Goal: Task Accomplishment & Management: Manage account settings

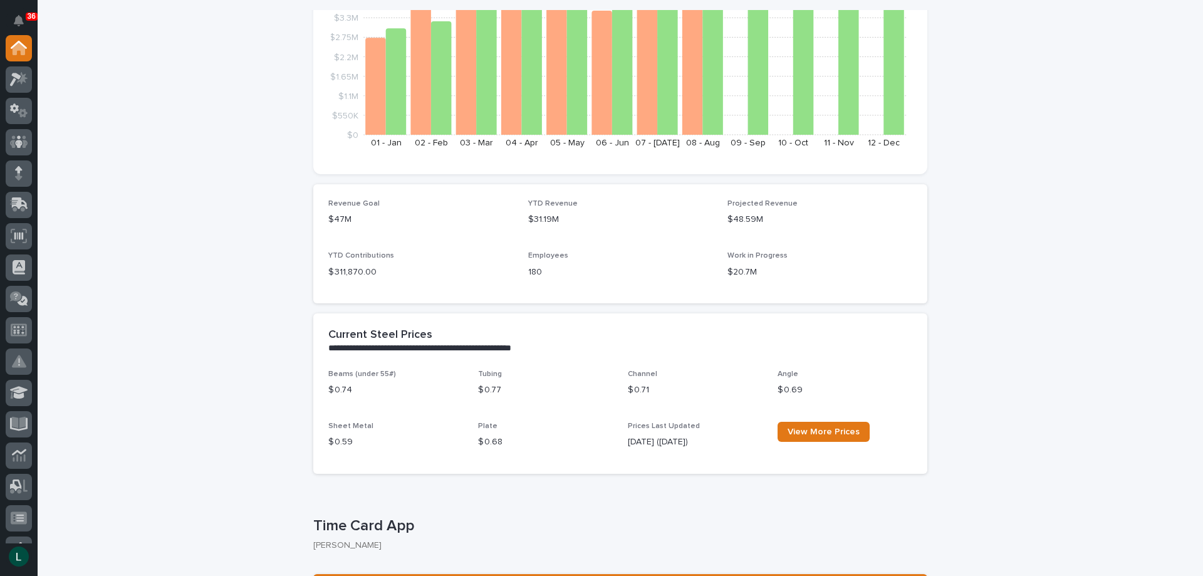
scroll to position [188, 0]
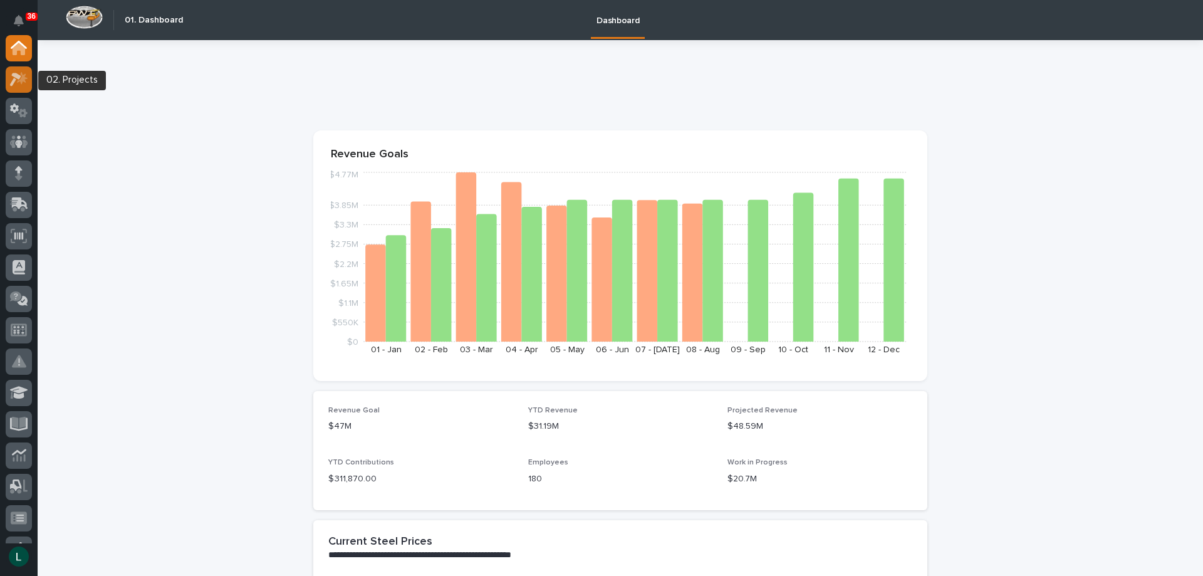
click at [16, 78] on icon at bounding box center [15, 80] width 11 height 14
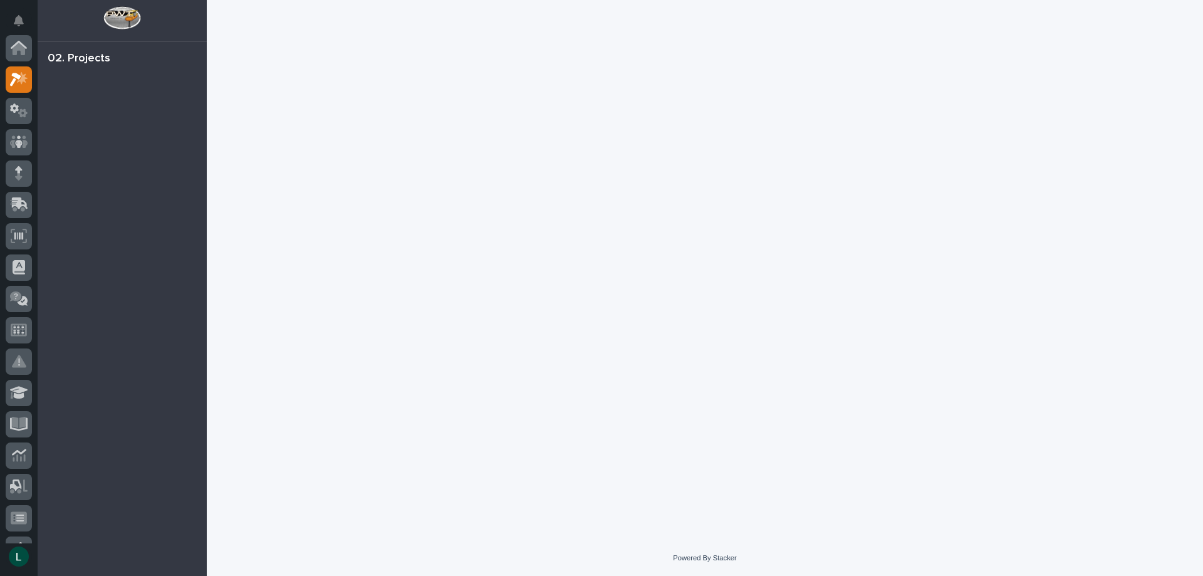
scroll to position [31, 0]
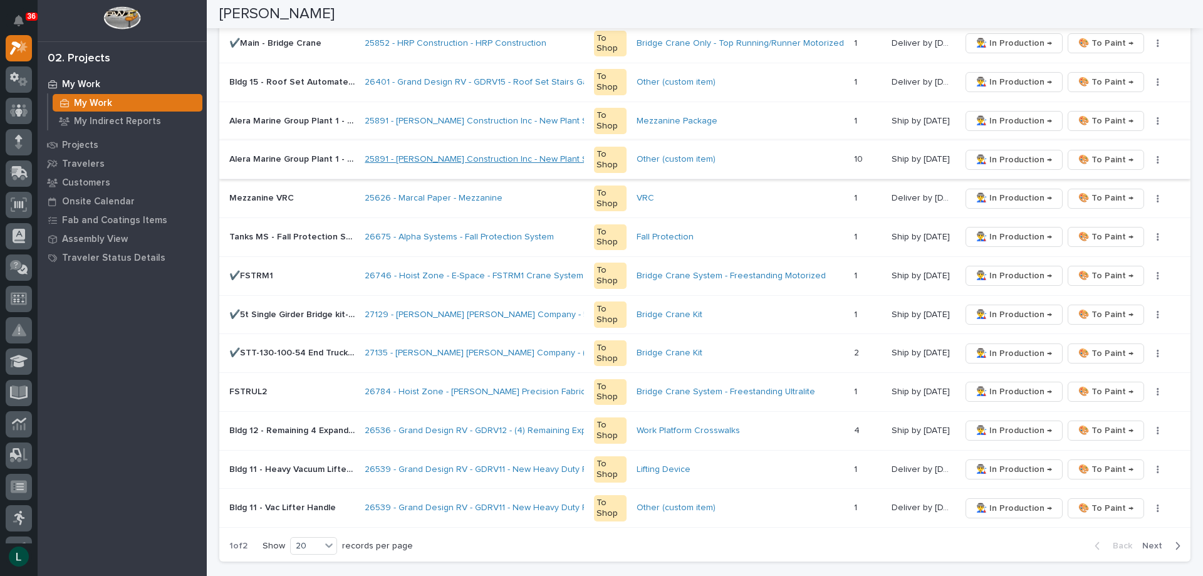
scroll to position [627, 0]
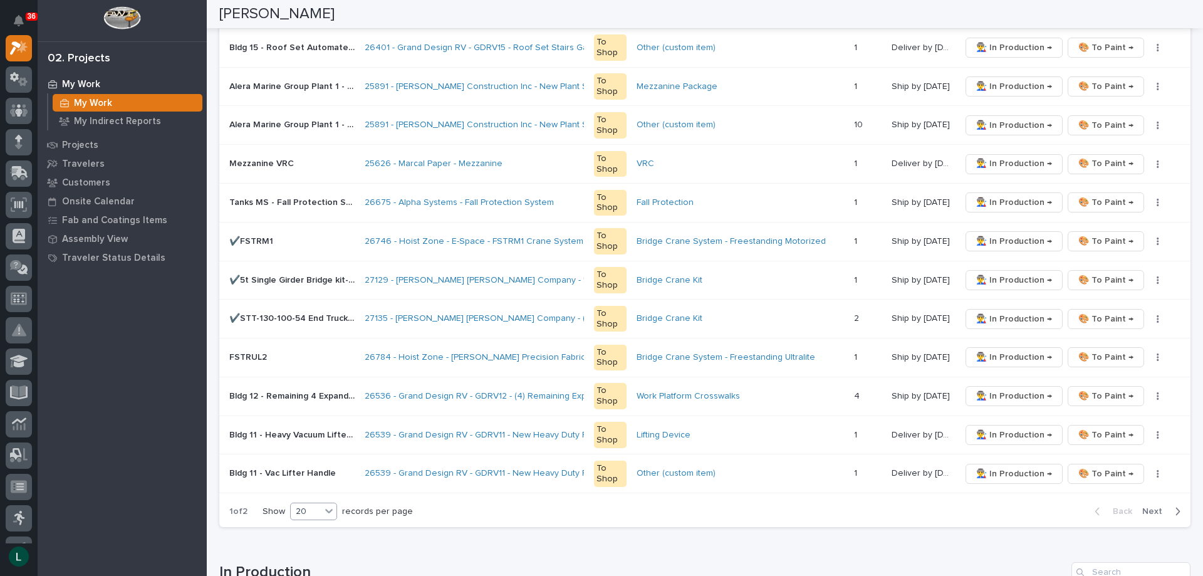
click at [313, 510] on div "20" at bounding box center [306, 511] width 30 height 13
click at [310, 555] on div "30" at bounding box center [315, 558] width 46 height 15
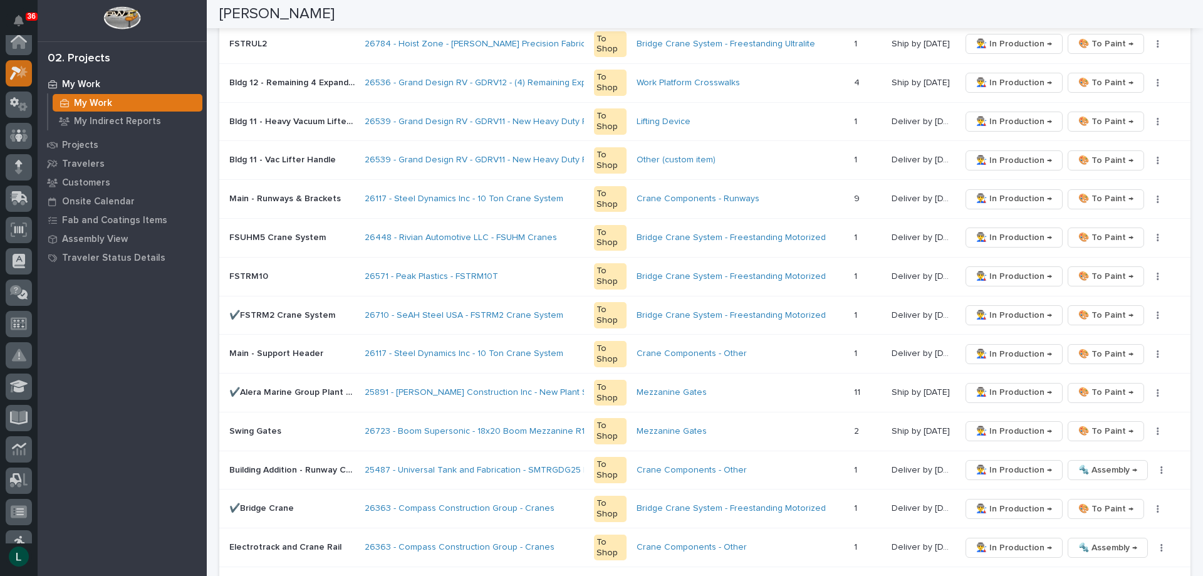
scroll to position [0, 0]
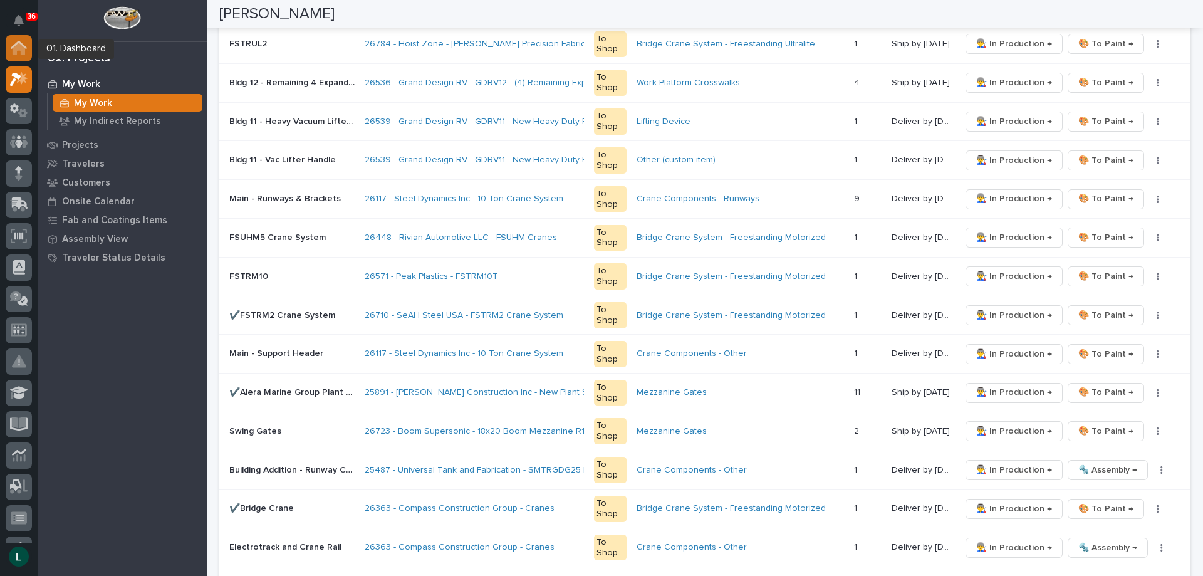
click at [19, 44] on icon at bounding box center [19, 49] width 13 height 13
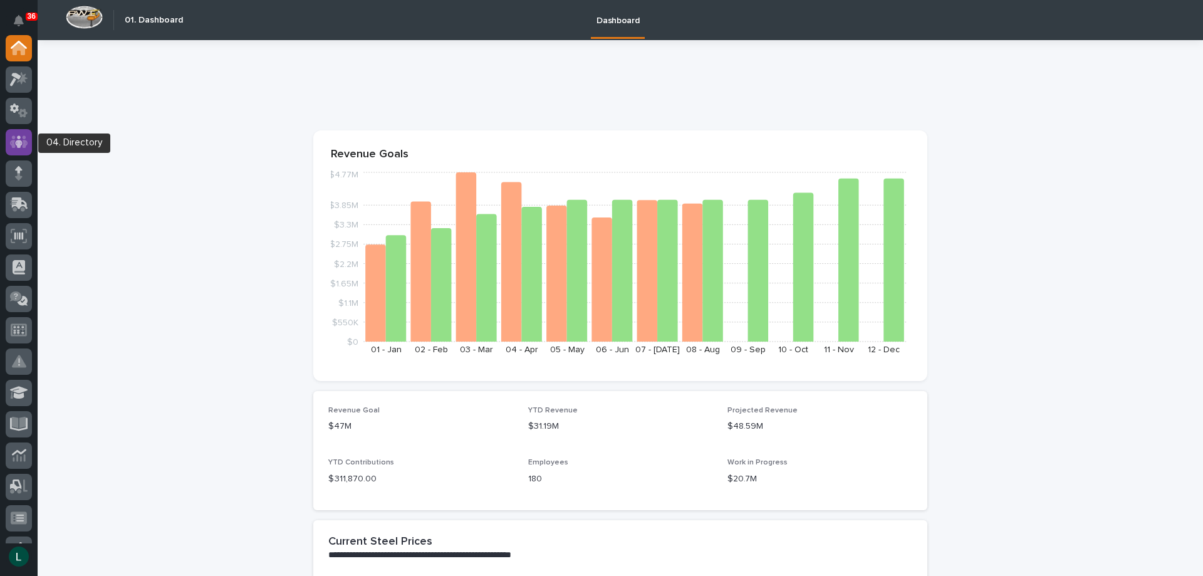
click at [22, 137] on icon at bounding box center [19, 142] width 18 height 14
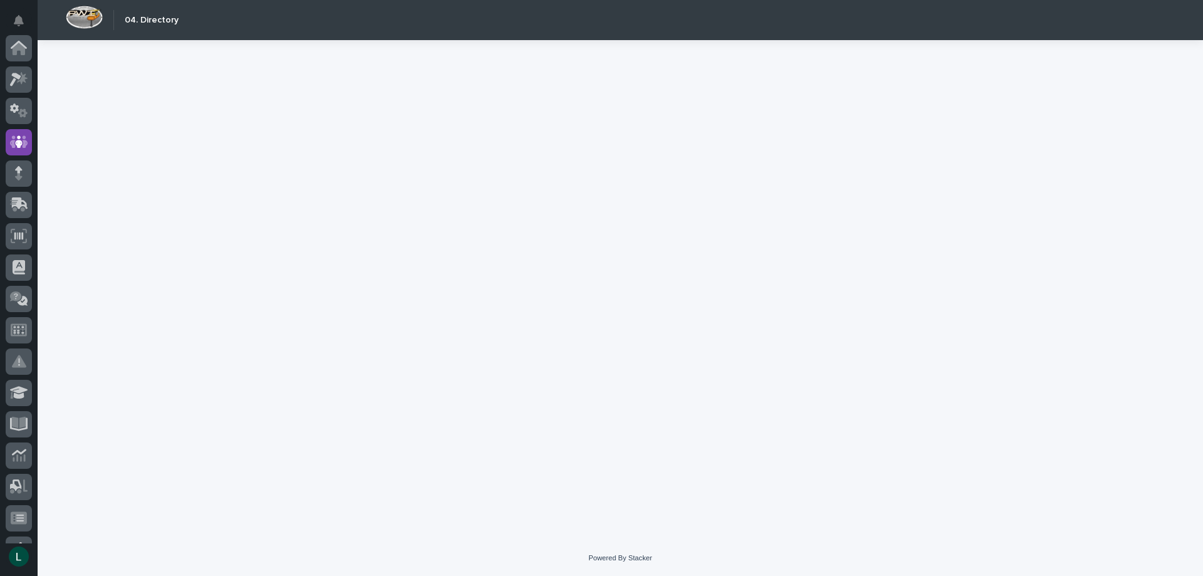
scroll to position [94, 0]
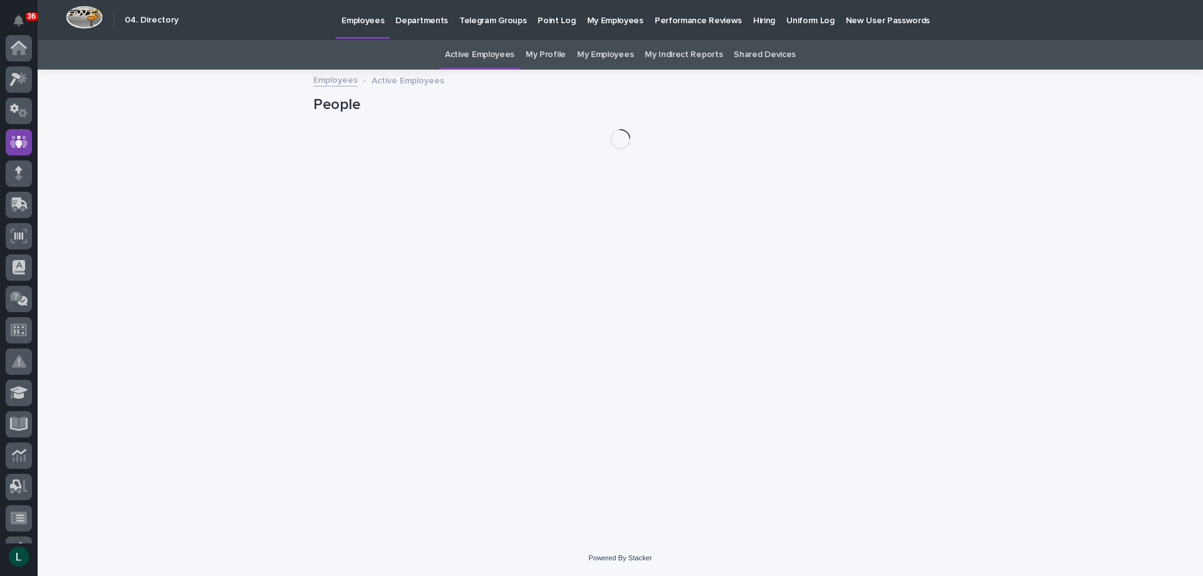
scroll to position [94, 0]
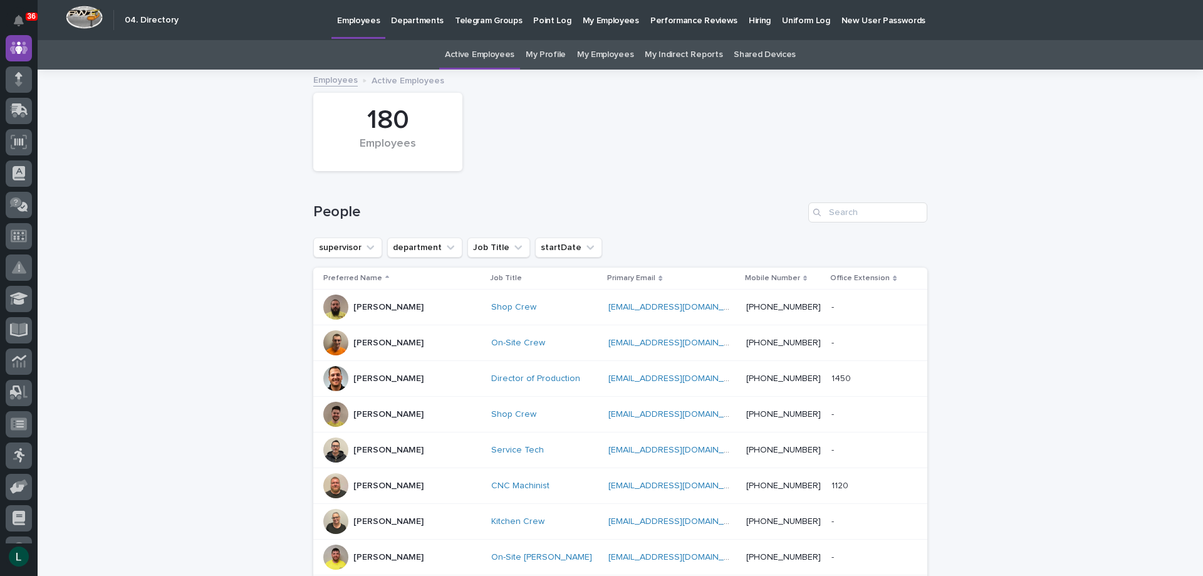
click at [602, 51] on link "My Employees" at bounding box center [605, 54] width 56 height 29
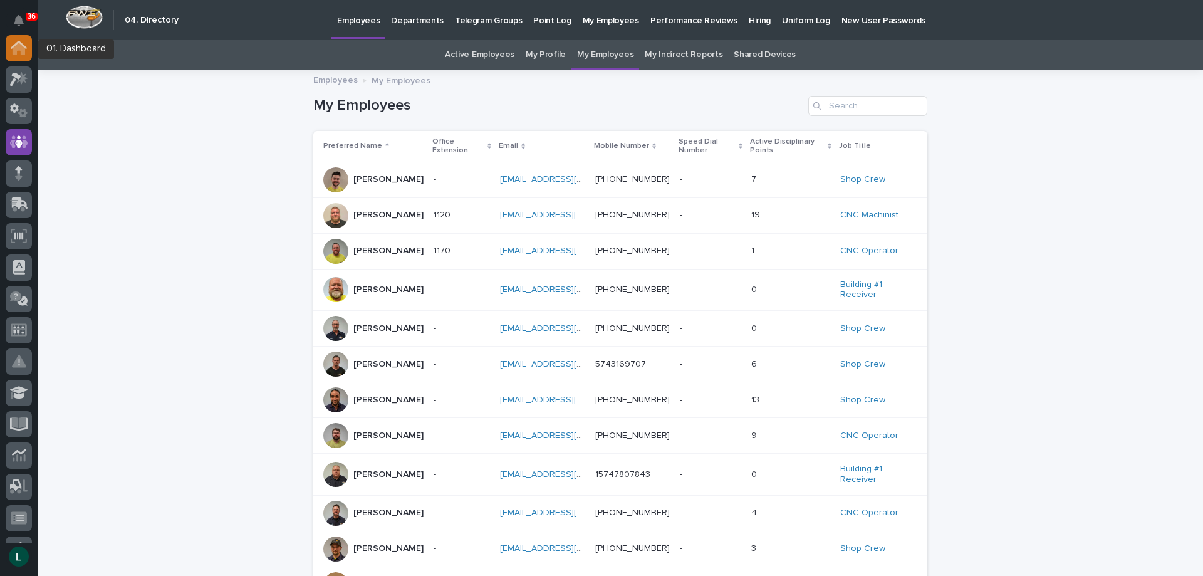
click at [18, 49] on icon at bounding box center [19, 49] width 13 height 13
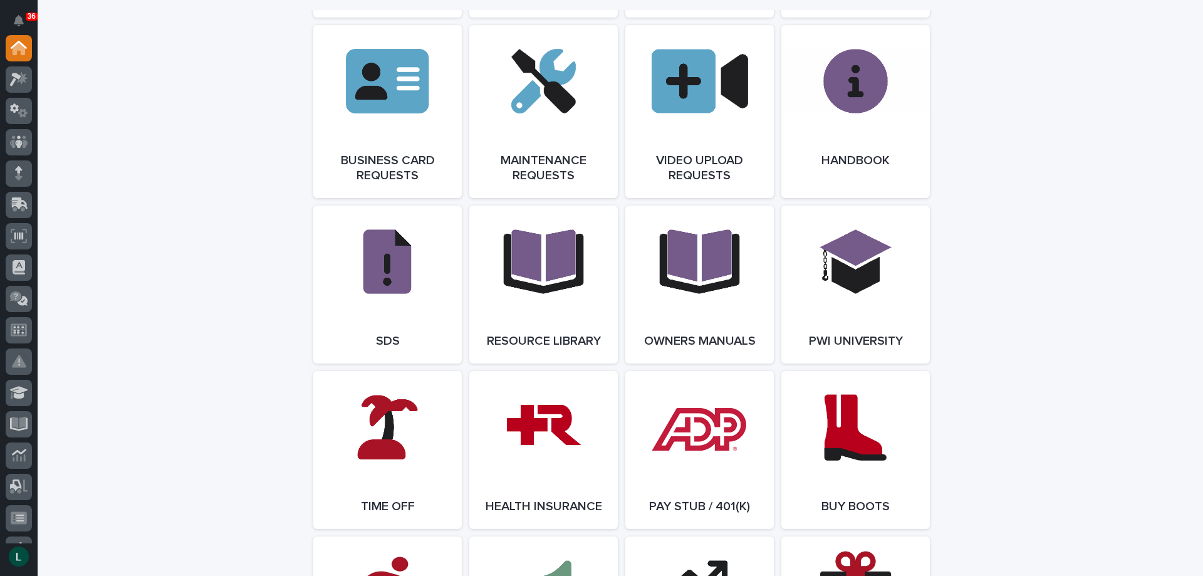
scroll to position [2131, 0]
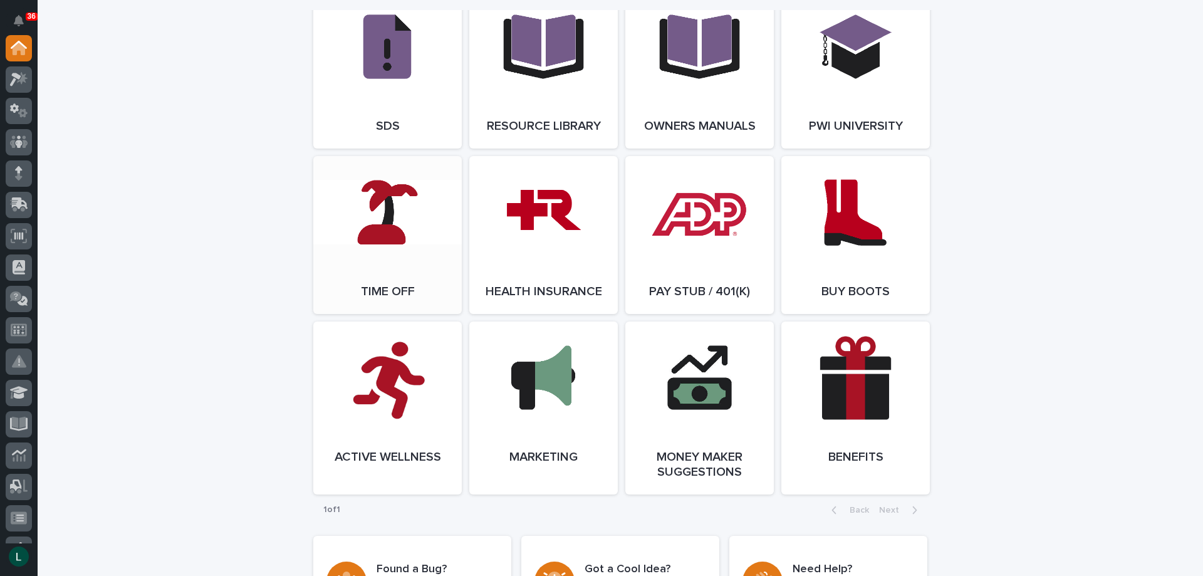
click at [379, 239] on span "Open Link" at bounding box center [387, 235] width 41 height 9
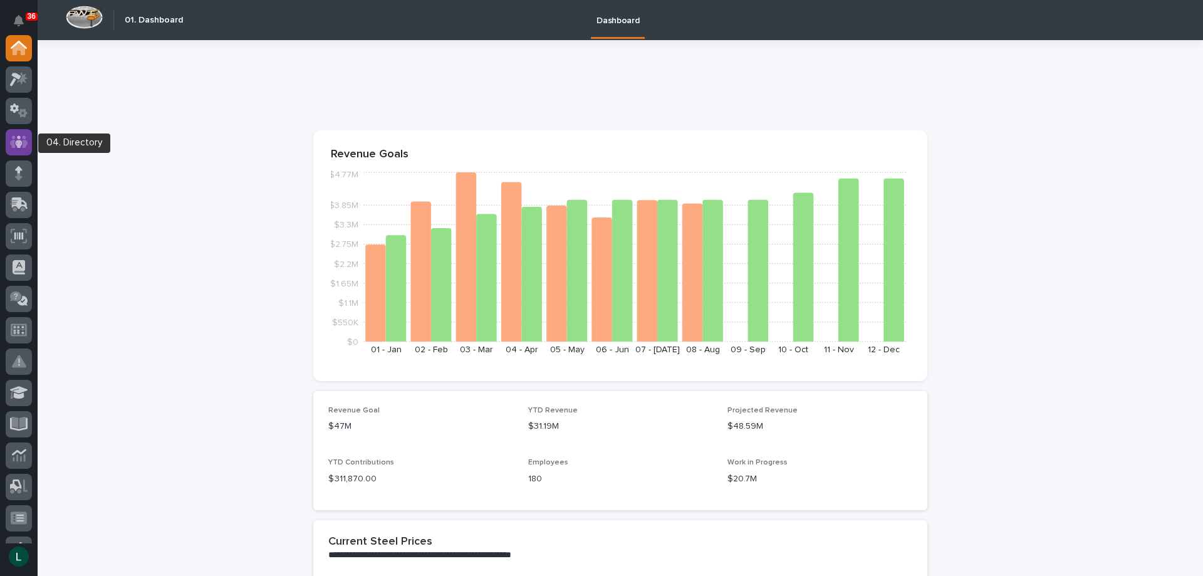
click at [21, 138] on icon at bounding box center [19, 142] width 18 height 14
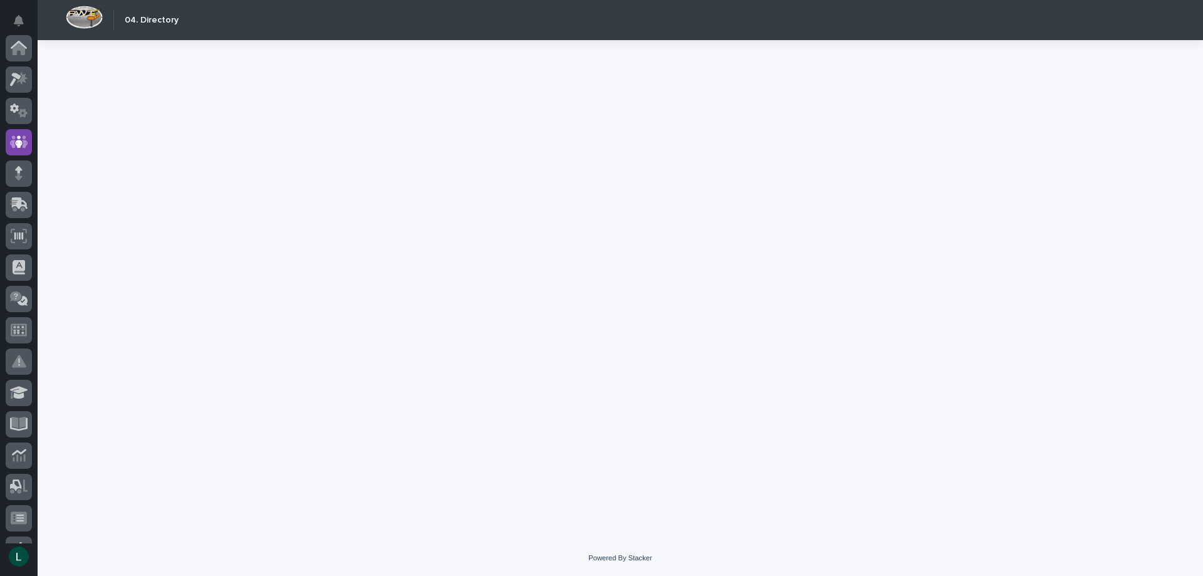
scroll to position [94, 0]
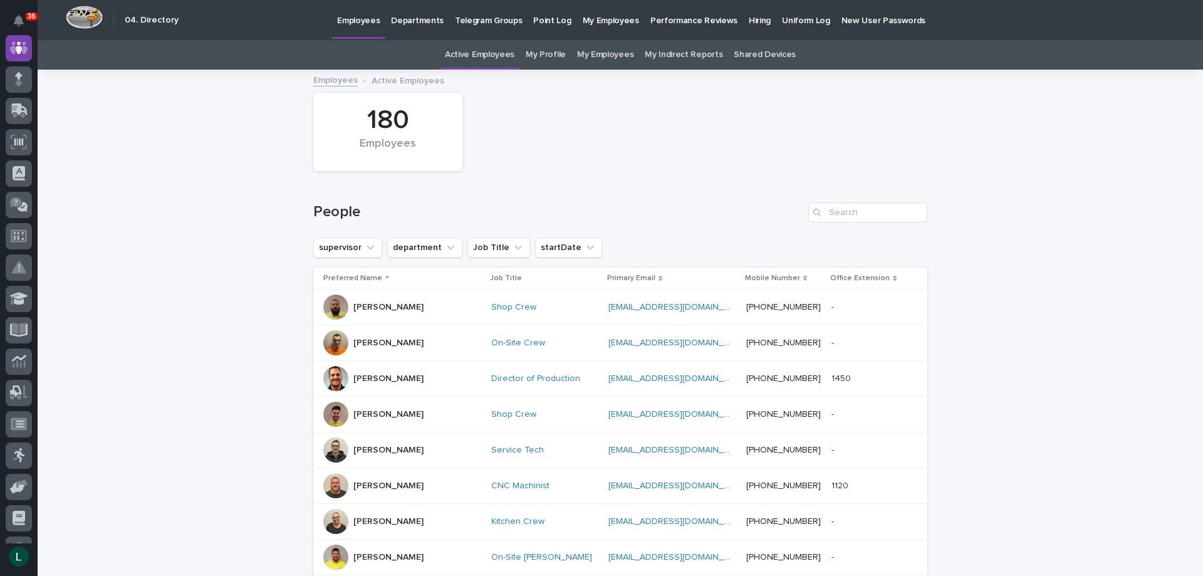
click at [599, 53] on link "My Employees" at bounding box center [605, 54] width 56 height 29
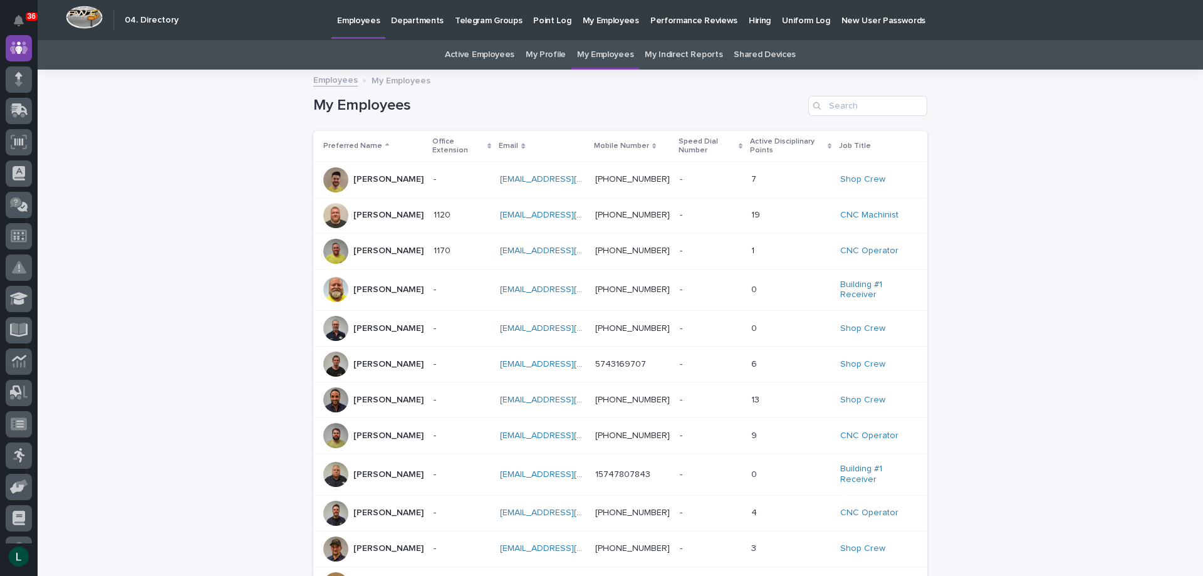
click at [362, 361] on p "David Alexander" at bounding box center [389, 364] width 70 height 11
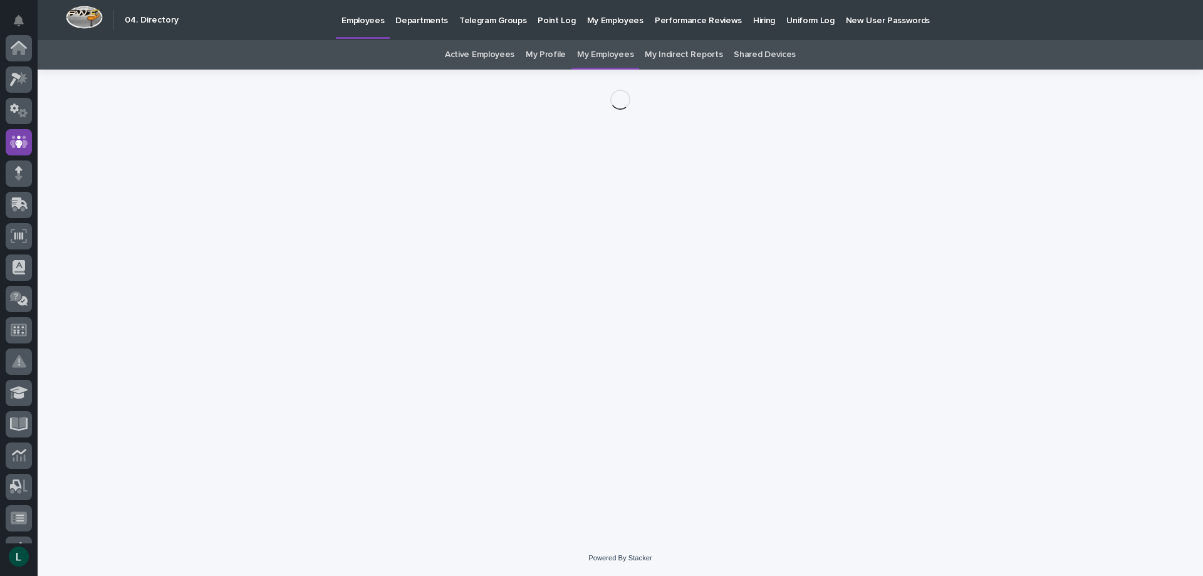
scroll to position [94, 0]
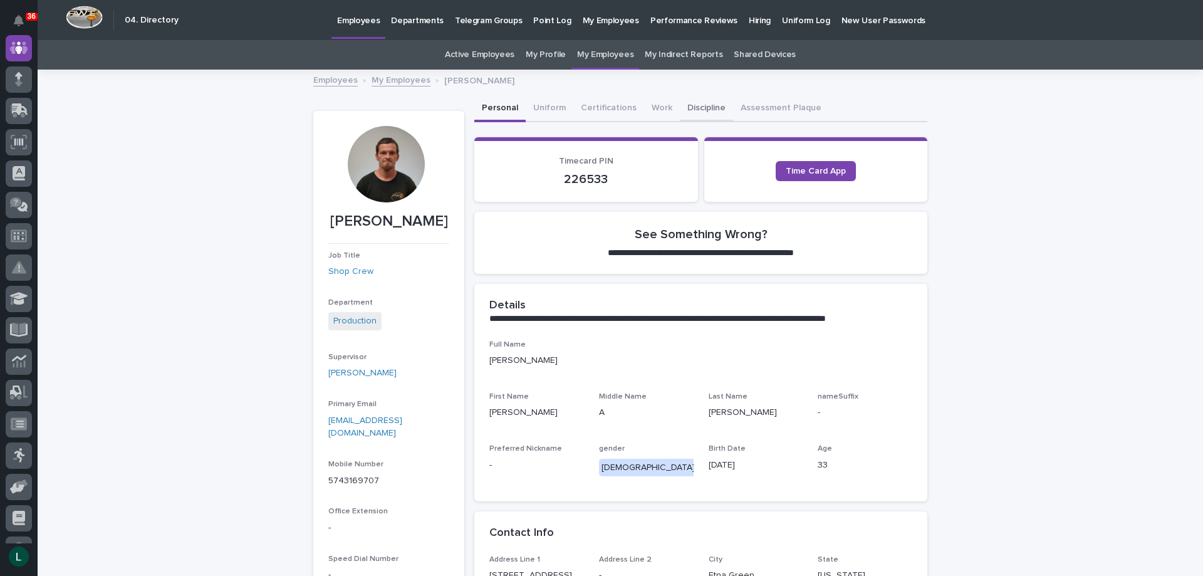
click at [697, 107] on button "Discipline" at bounding box center [706, 109] width 53 height 26
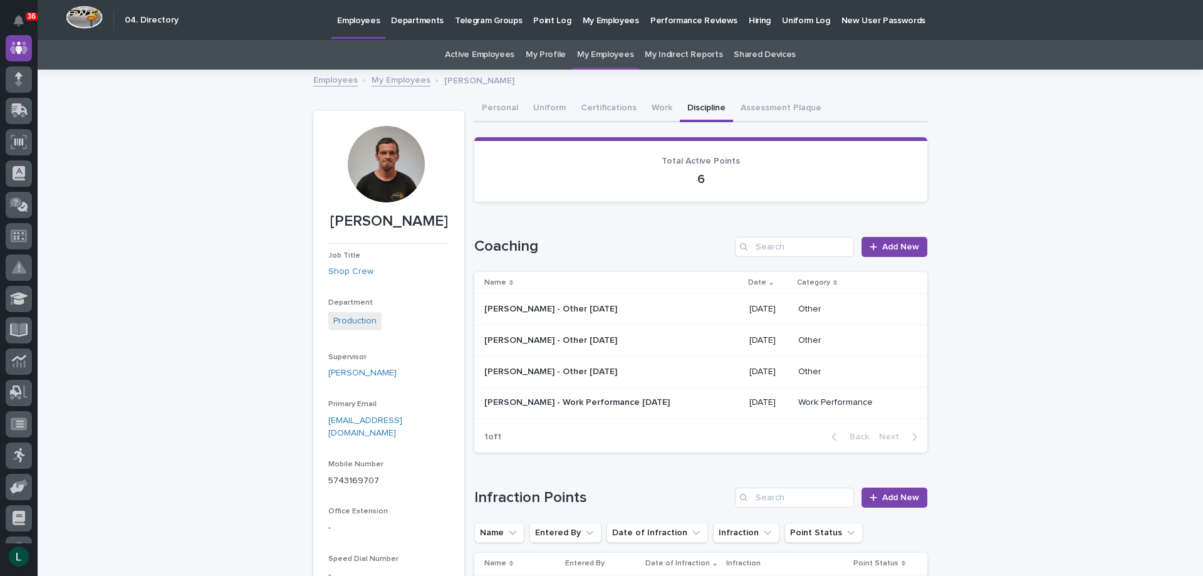
click at [592, 55] on link "My Employees" at bounding box center [605, 54] width 56 height 29
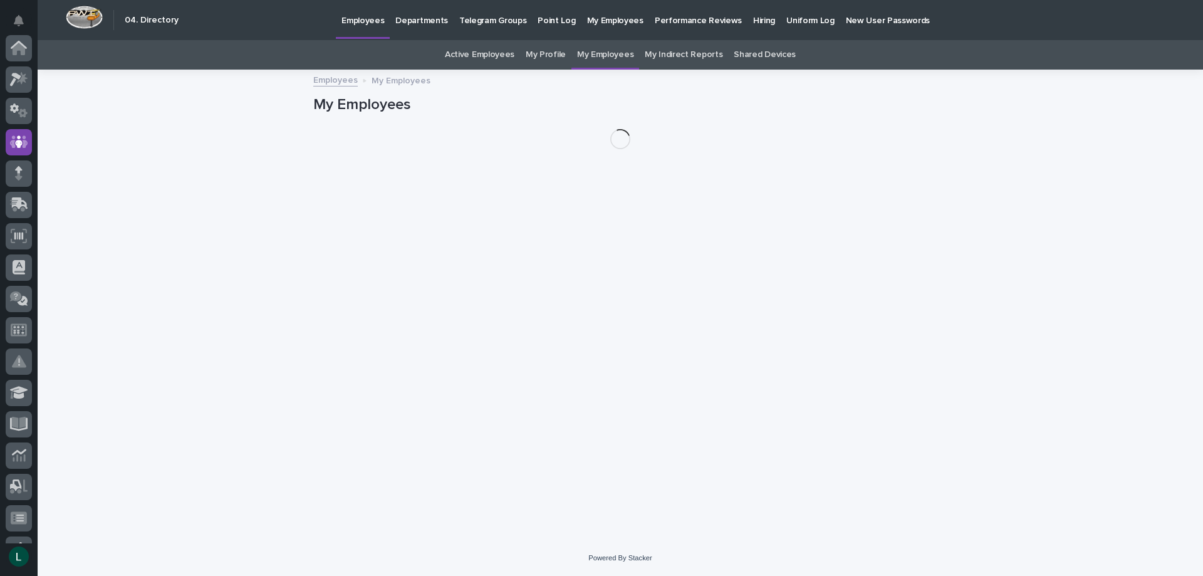
scroll to position [94, 0]
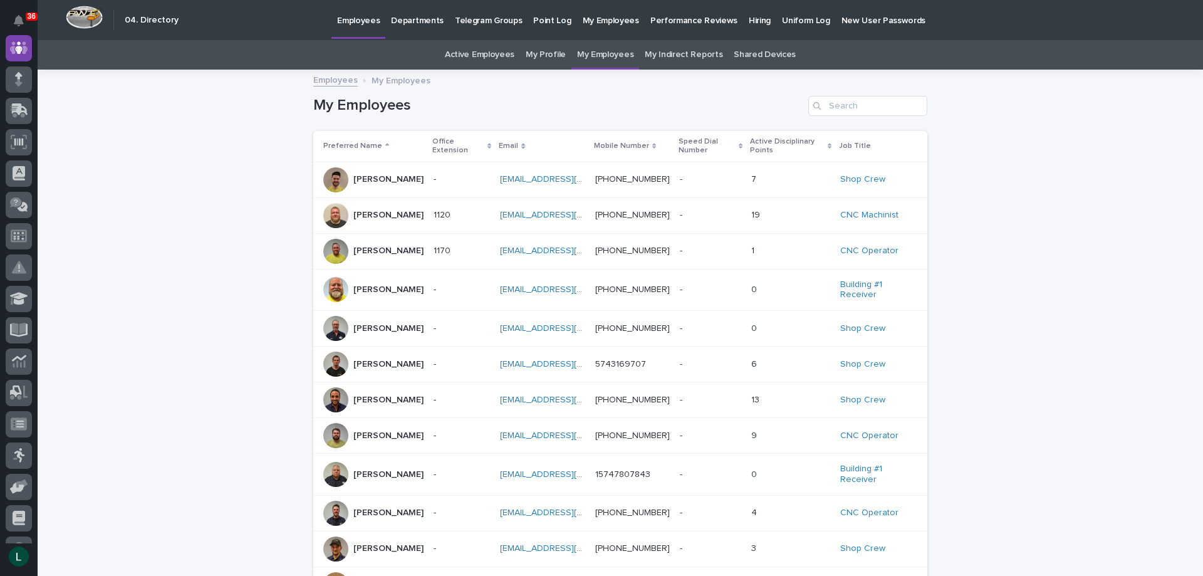
click at [377, 365] on p "David Alexander" at bounding box center [389, 364] width 70 height 11
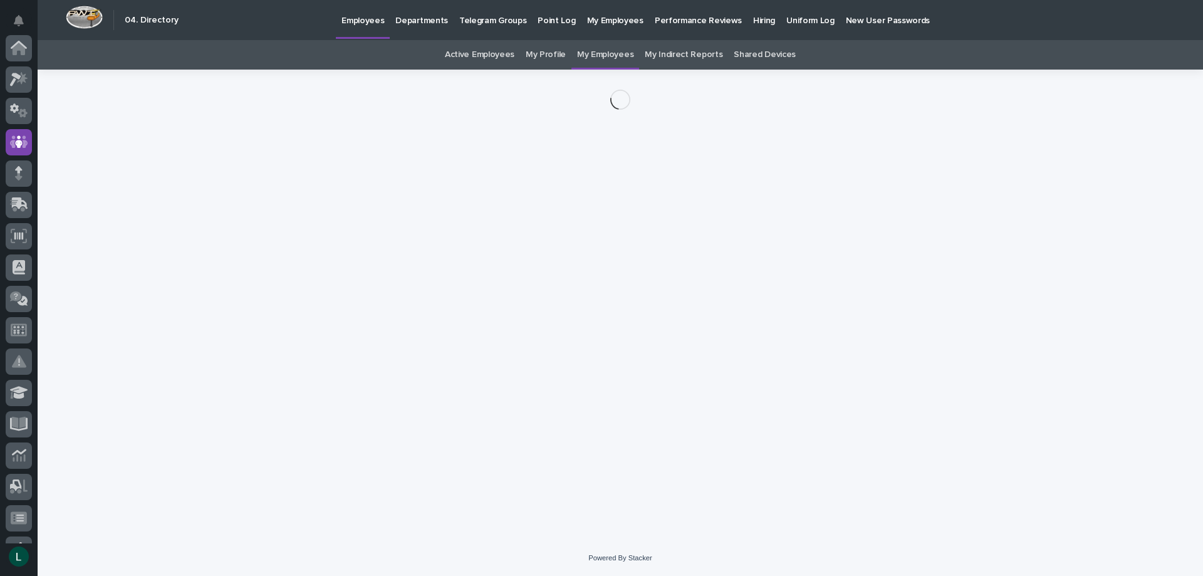
scroll to position [94, 0]
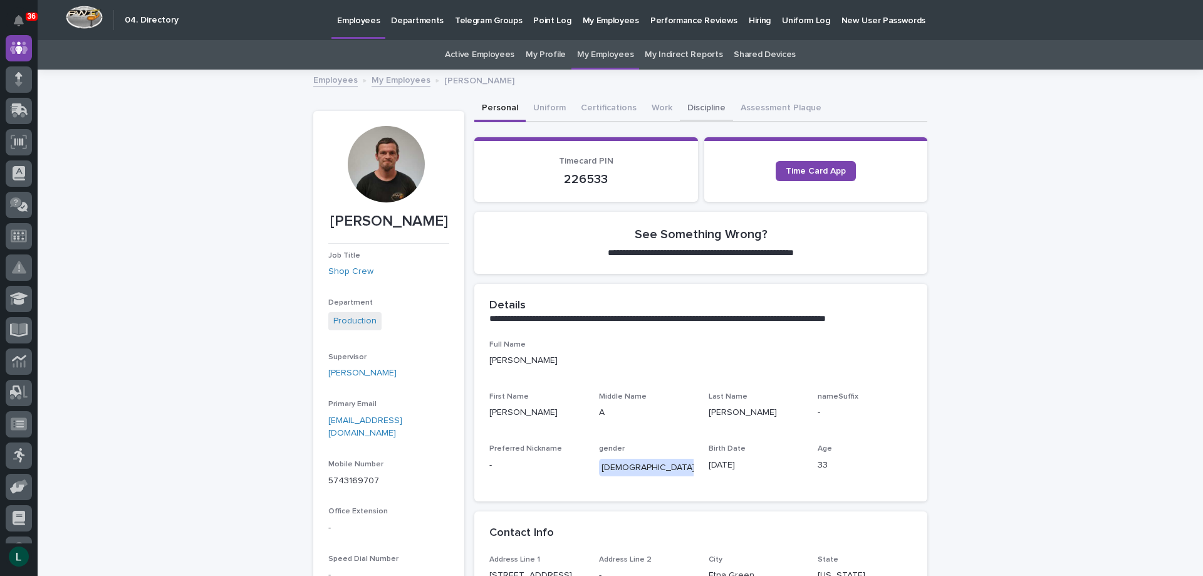
click at [699, 107] on button "Discipline" at bounding box center [706, 109] width 53 height 26
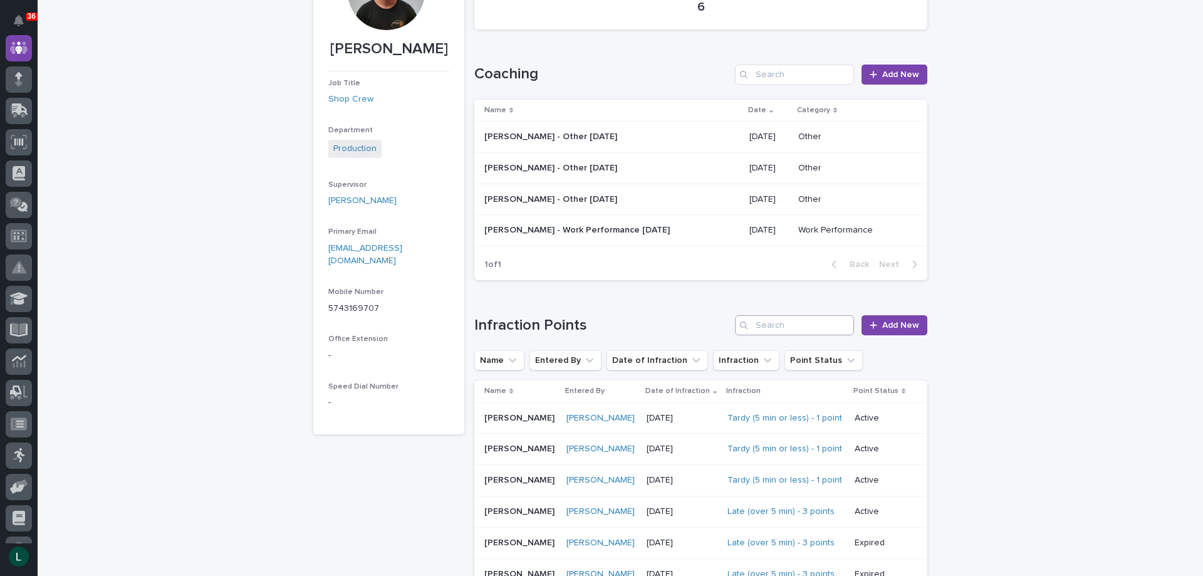
scroll to position [251, 0]
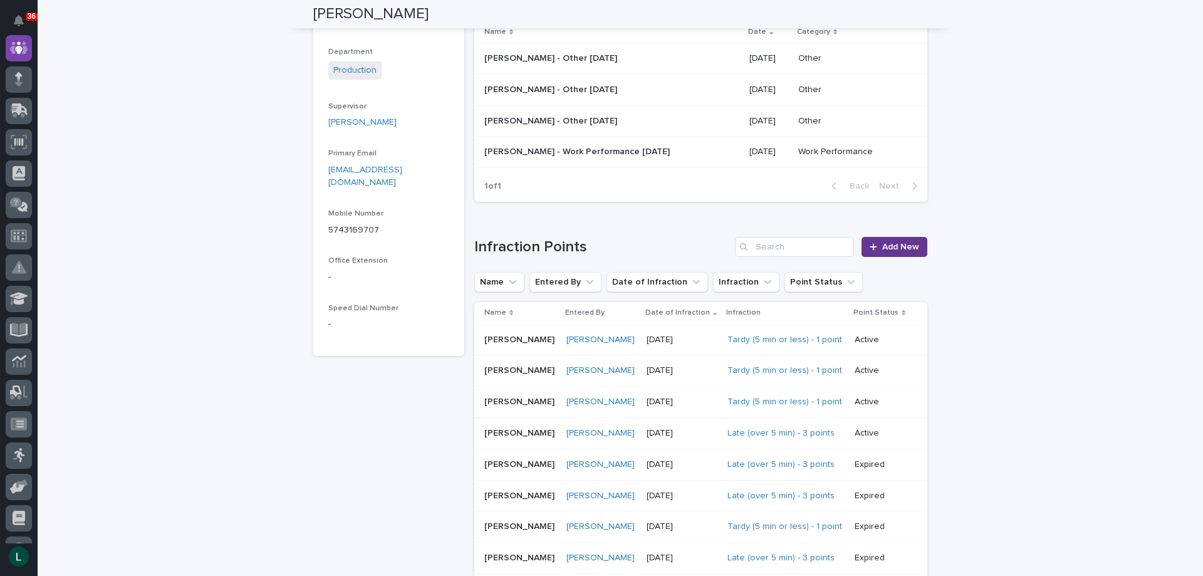
click at [882, 248] on span "Add New" at bounding box center [900, 247] width 37 height 9
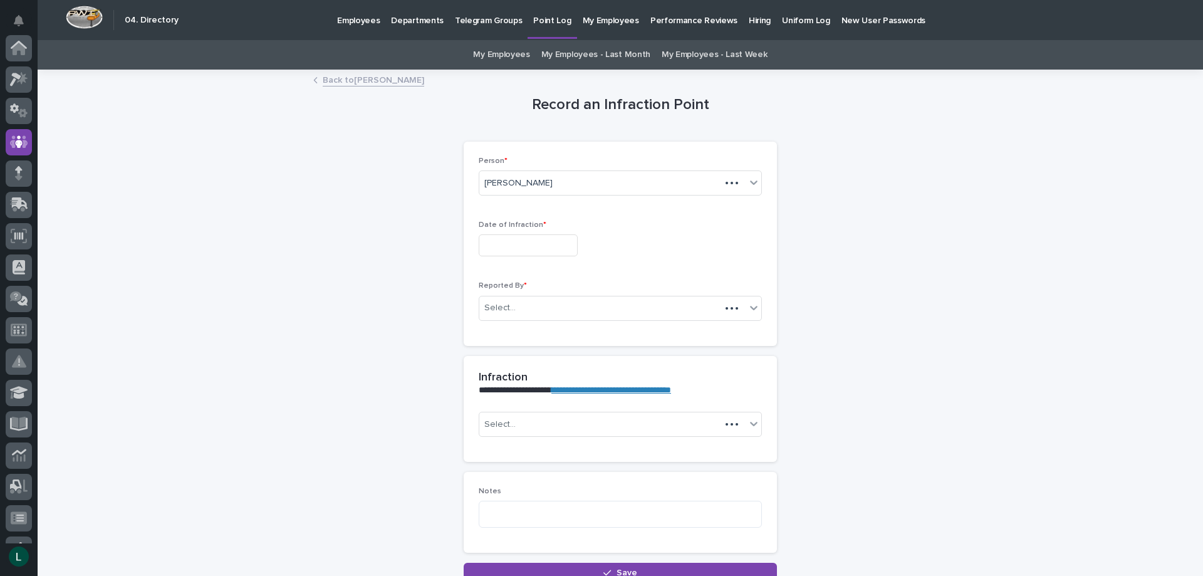
scroll to position [94, 0]
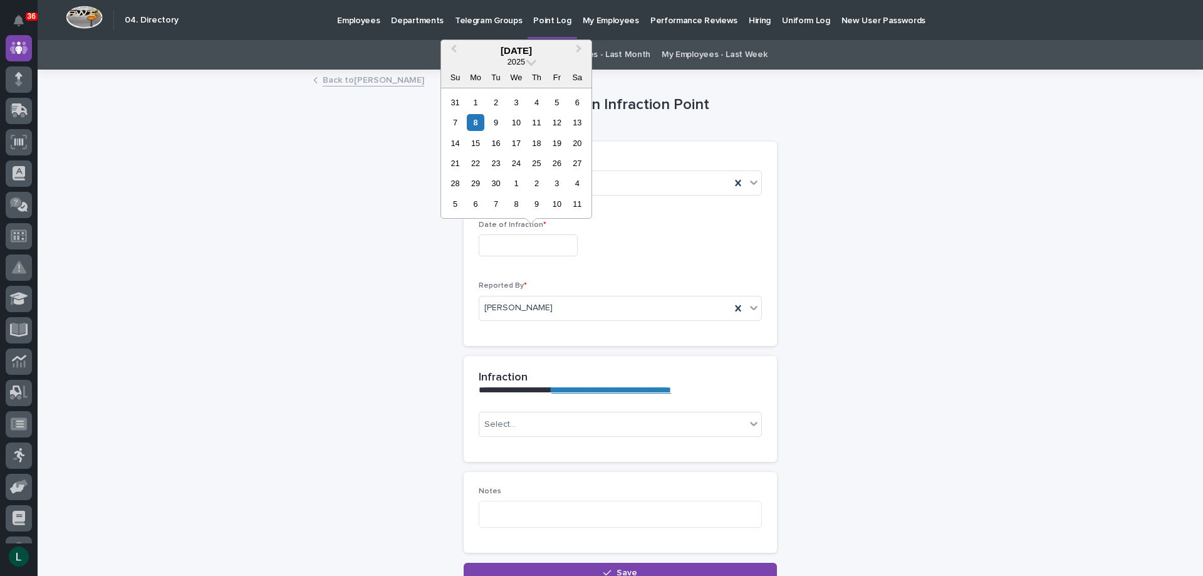
click at [509, 244] on input "text" at bounding box center [528, 245] width 99 height 22
click at [478, 121] on div "8" at bounding box center [475, 122] width 17 height 17
type input "**********"
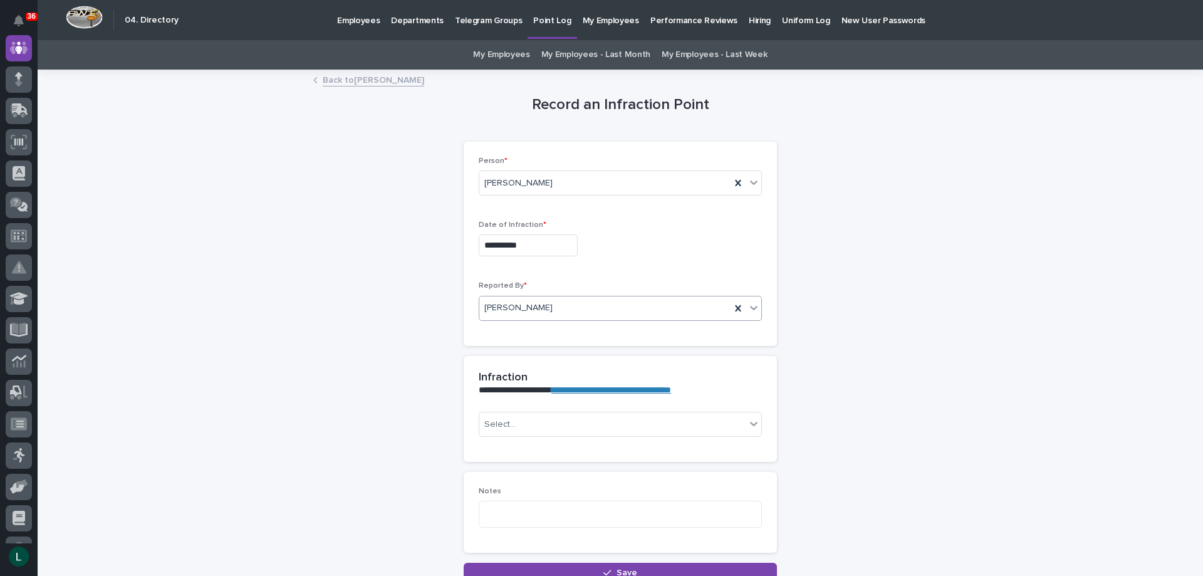
click at [582, 298] on div "[PERSON_NAME]" at bounding box center [604, 308] width 251 height 21
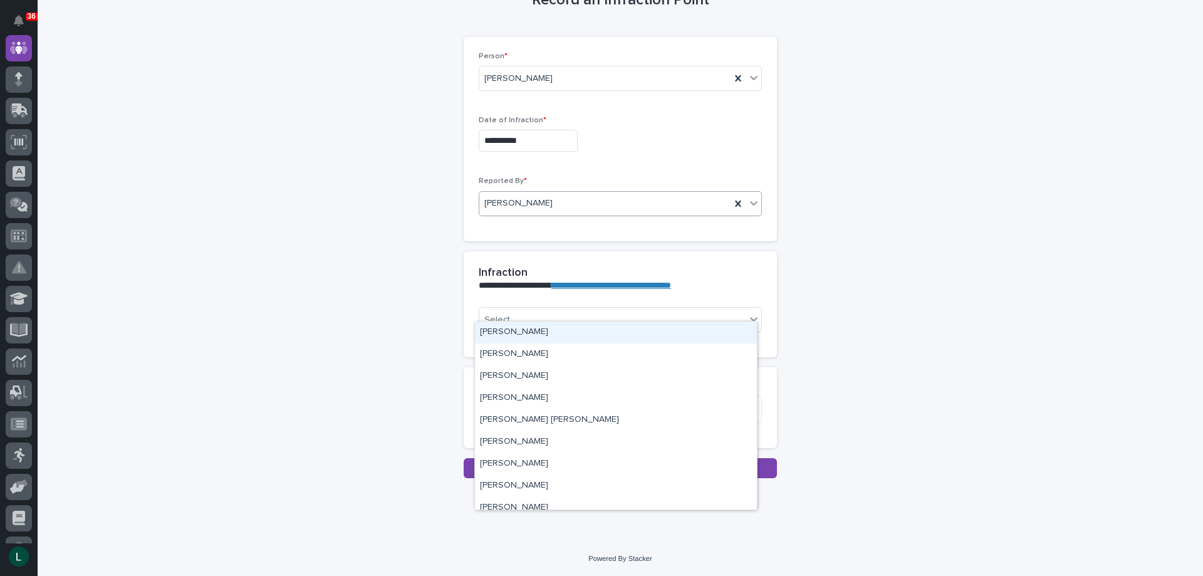
scroll to position [105, 0]
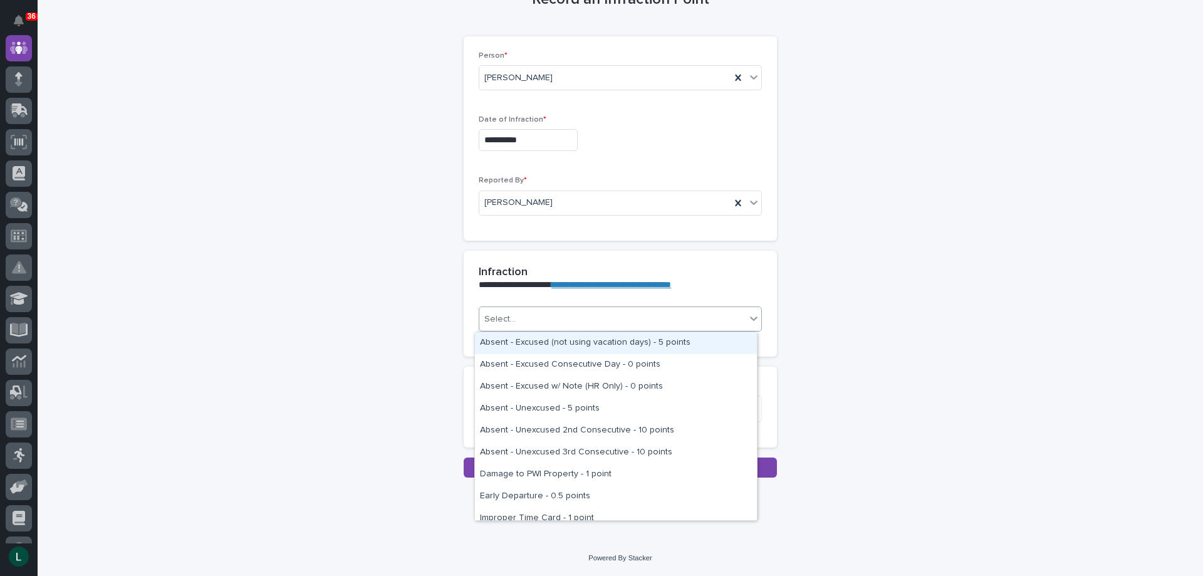
click at [517, 313] on div at bounding box center [517, 319] width 1 height 13
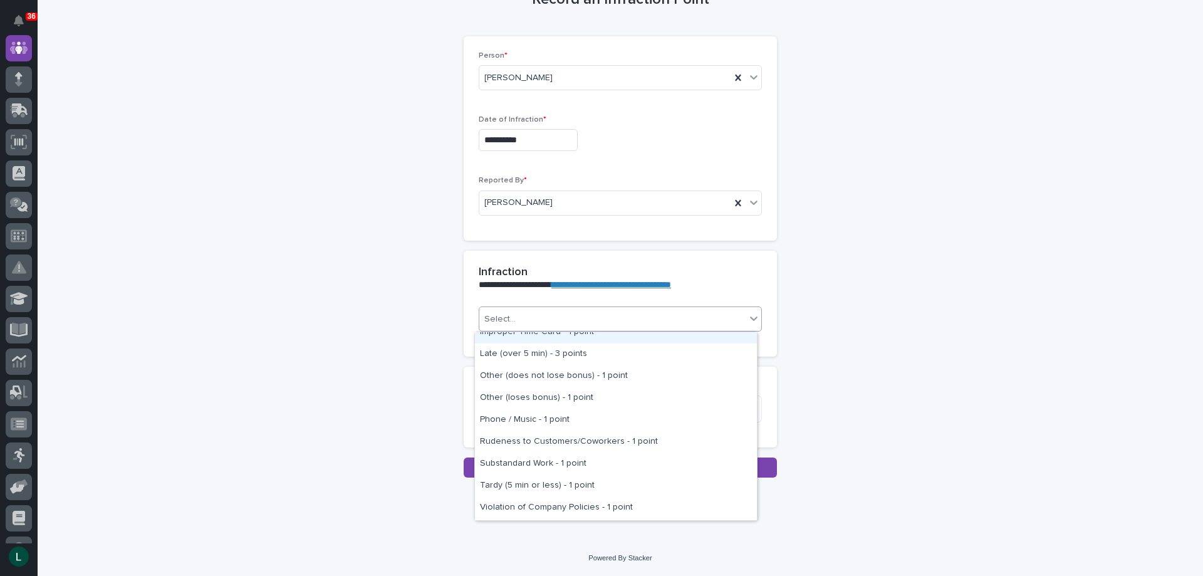
scroll to position [207, 0]
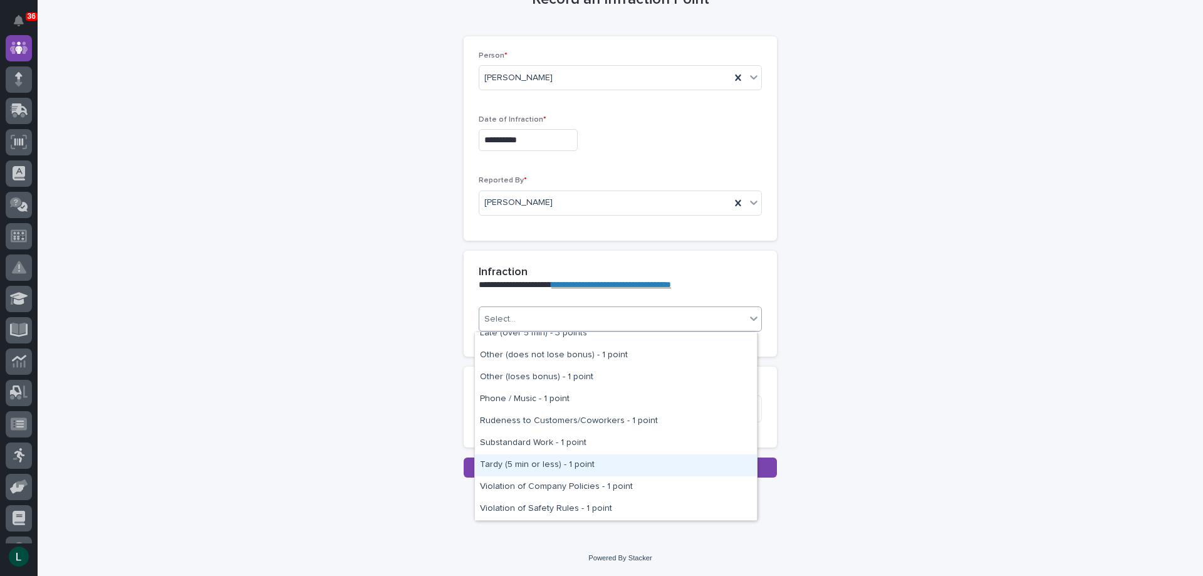
click at [537, 462] on div "Tardy (5 min or less) - 1 point" at bounding box center [616, 465] width 282 height 22
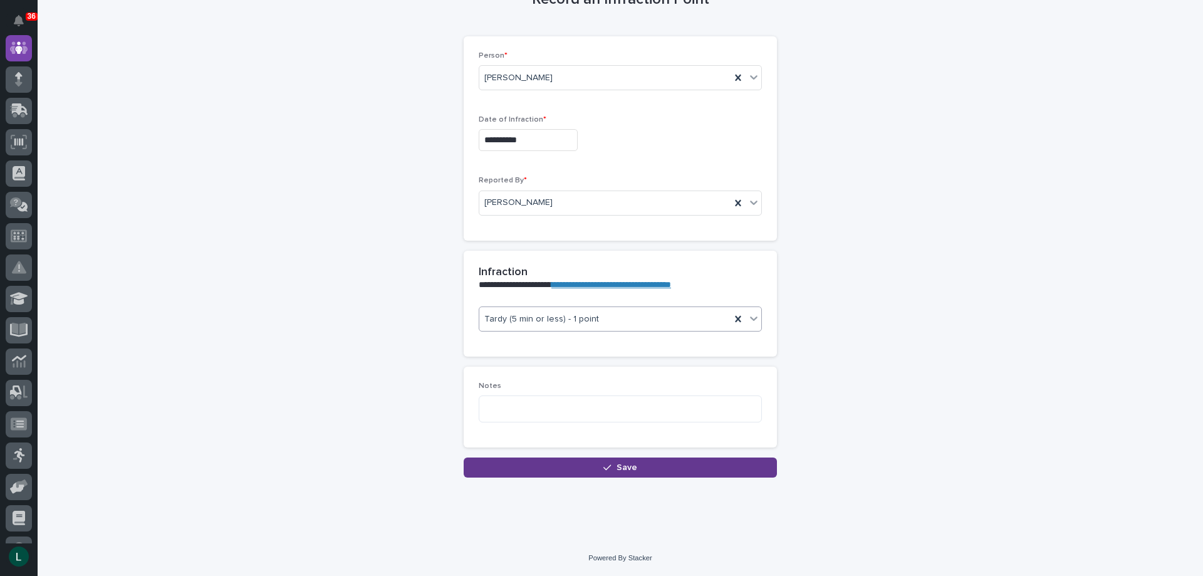
click at [618, 464] on span "Save" at bounding box center [627, 467] width 21 height 9
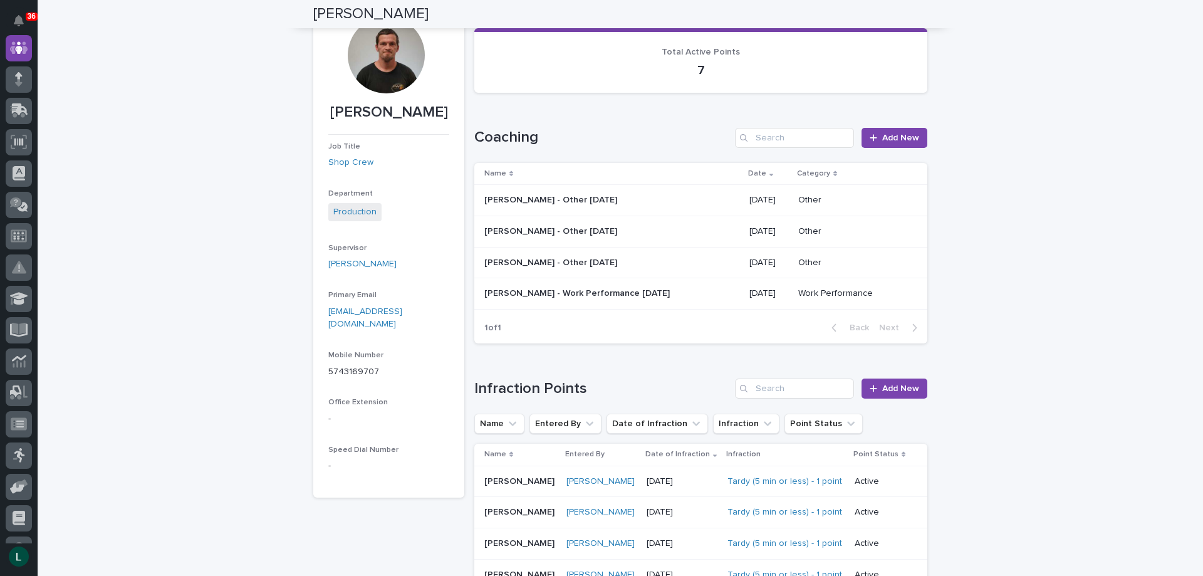
scroll to position [78, 0]
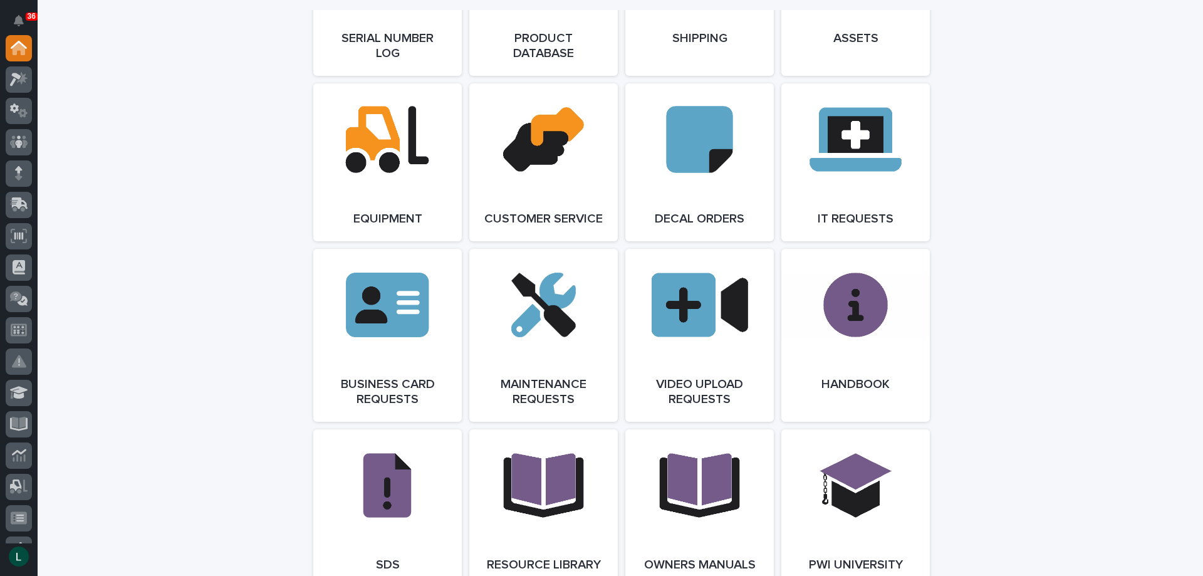
scroll to position [2068, 0]
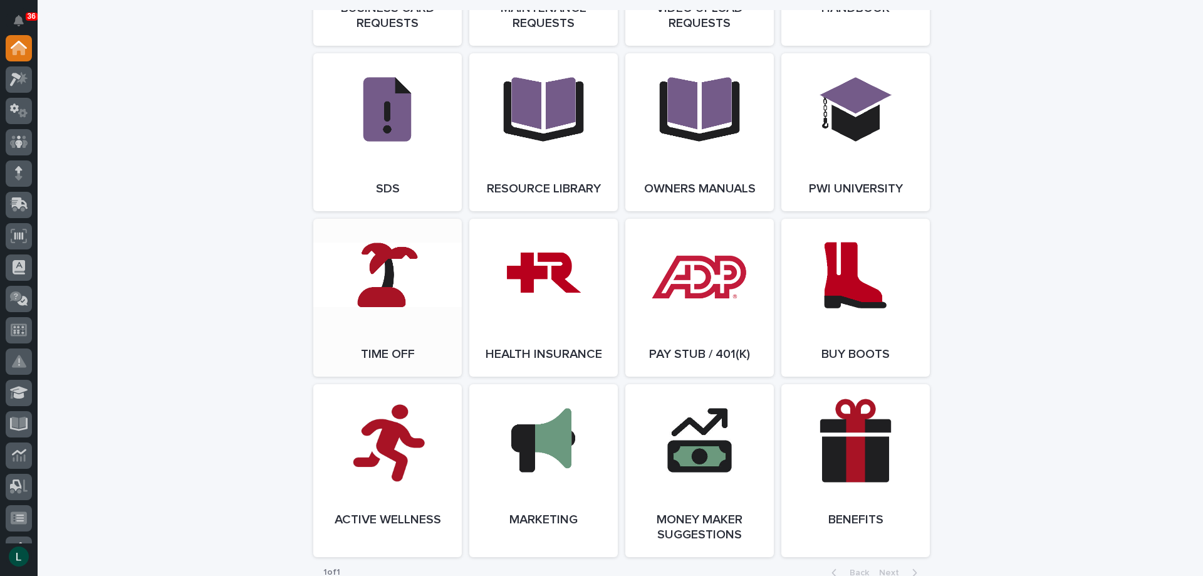
click at [385, 293] on link "Open Link" at bounding box center [387, 298] width 149 height 158
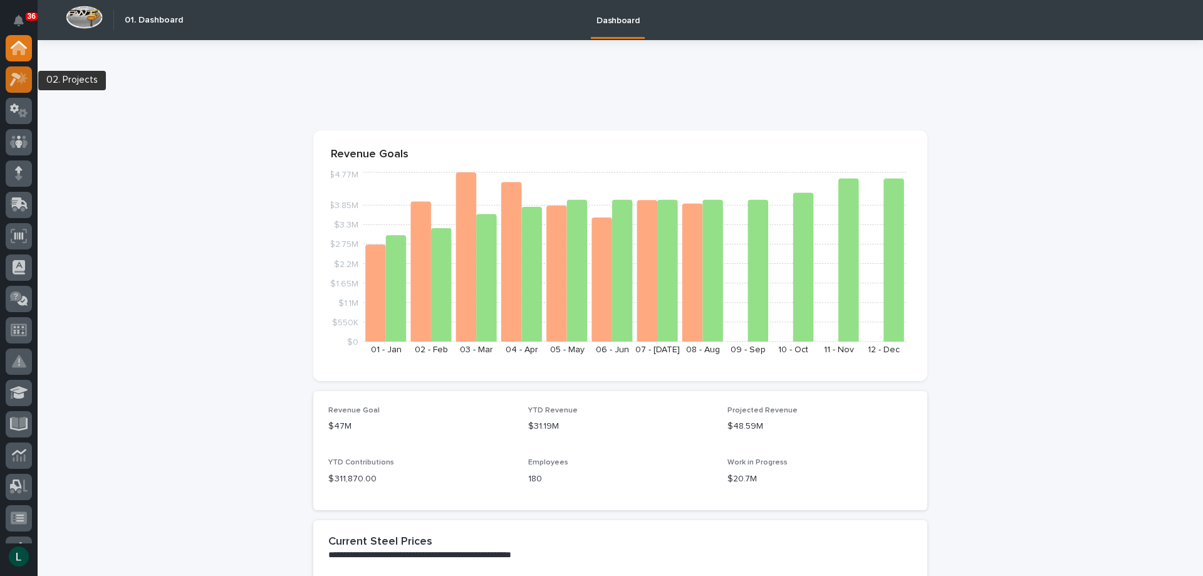
click at [19, 76] on icon at bounding box center [15, 80] width 11 height 14
